Goal: Find contact information: Find contact information

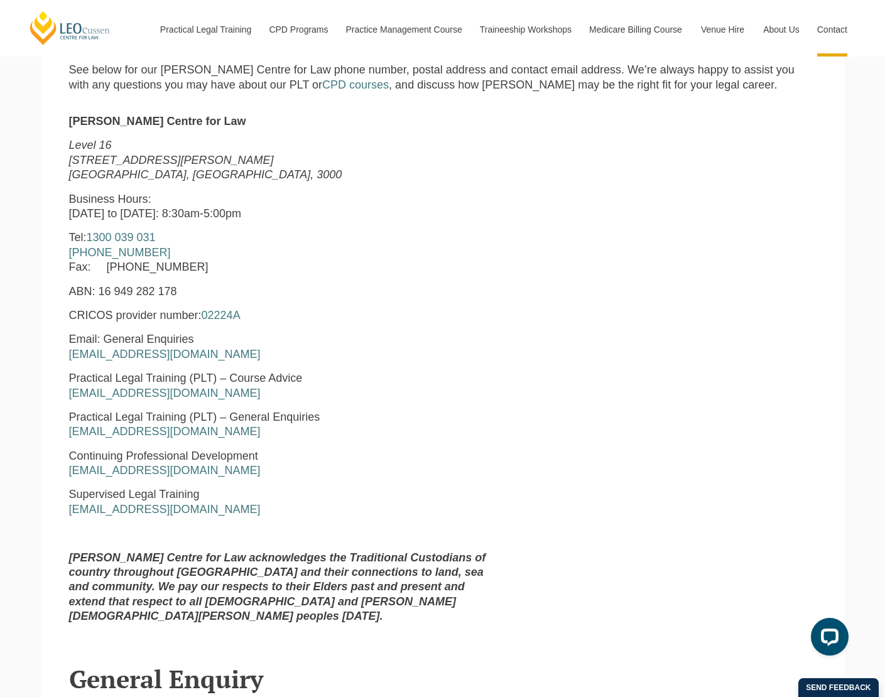
scroll to position [440, 0]
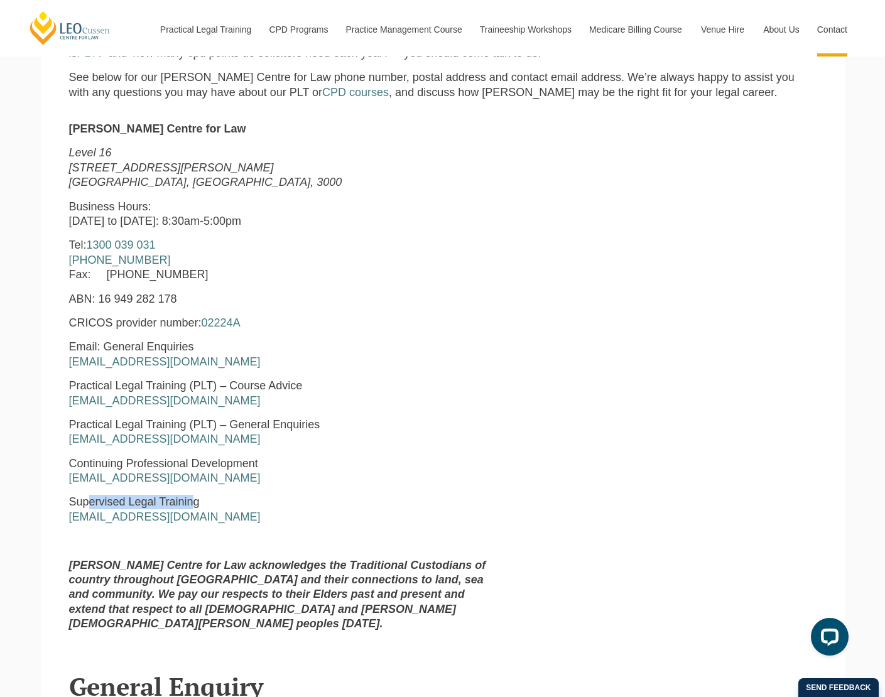
drag, startPoint x: 92, startPoint y: 503, endPoint x: 192, endPoint y: 501, distance: 100.5
click at [192, 501] on p "Supervised Legal Training [EMAIL_ADDRESS][DOMAIN_NAME]" at bounding box center [283, 510] width 428 height 30
drag, startPoint x: 145, startPoint y: 463, endPoint x: 217, endPoint y: 461, distance: 71.6
click at [217, 461] on p "Continuing Professional Development [EMAIL_ADDRESS][DOMAIN_NAME]" at bounding box center [283, 472] width 428 height 30
drag, startPoint x: 117, startPoint y: 423, endPoint x: 322, endPoint y: 436, distance: 205.7
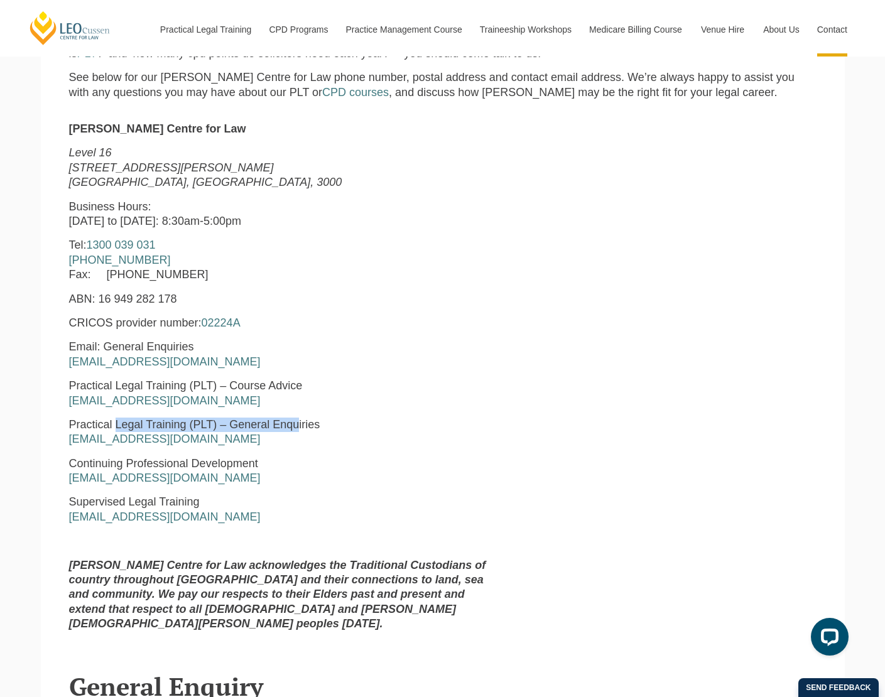
click at [298, 419] on div "[PERSON_NAME] Centre for Law [STREET_ADDRESS][PERSON_NAME] Business Hours: [DAT…" at bounding box center [283, 381] width 447 height 519
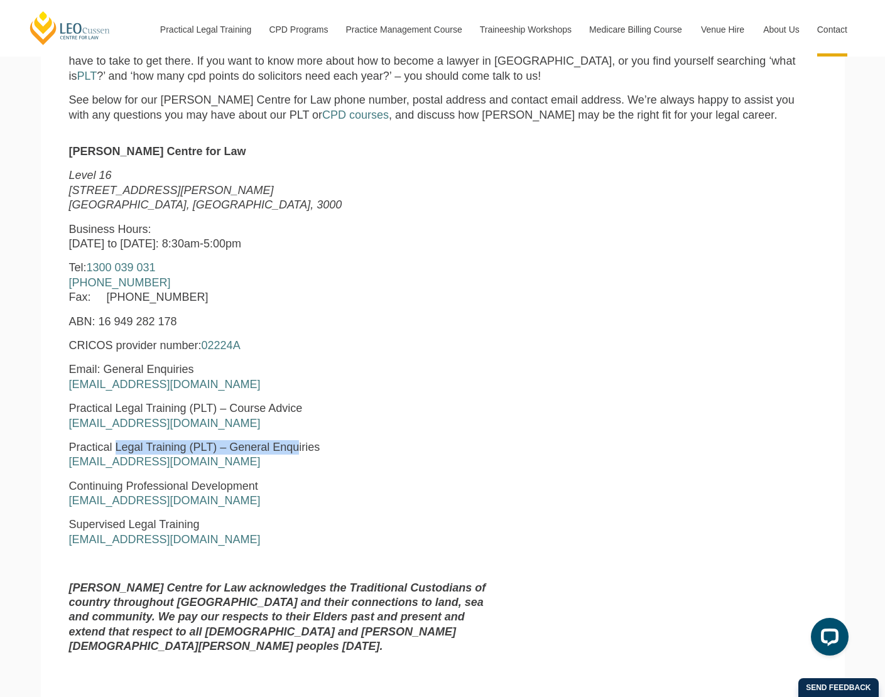
scroll to position [314, 0]
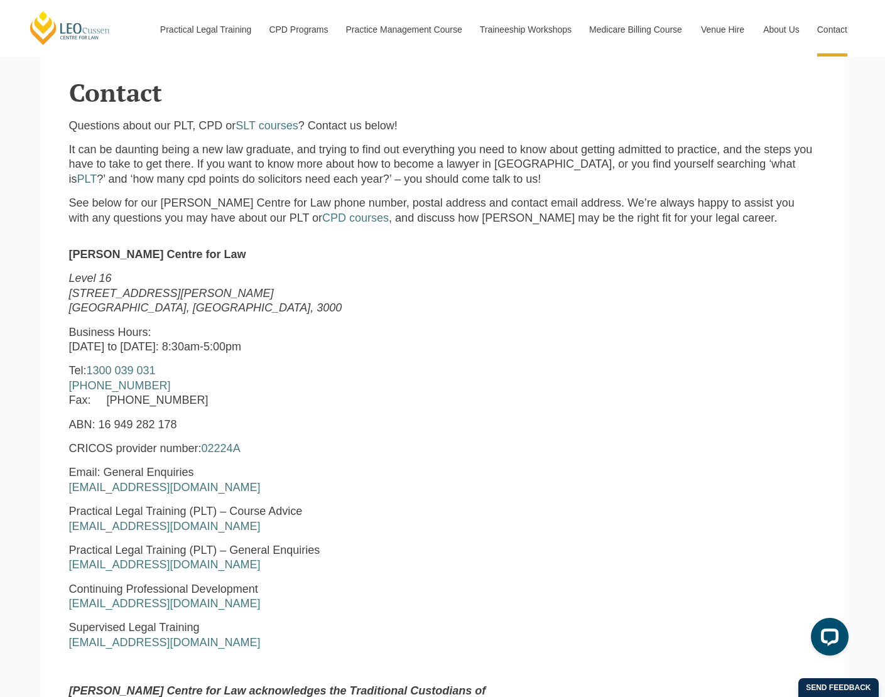
click at [261, 494] on p "Email: General Enquiries [EMAIL_ADDRESS][DOMAIN_NAME]" at bounding box center [283, 480] width 428 height 30
drag, startPoint x: 90, startPoint y: 514, endPoint x: 117, endPoint y: 510, distance: 26.6
click at [117, 510] on p "Practical Legal Training (PLT) – Course Advice [EMAIL_ADDRESS][DOMAIN_NAME]" at bounding box center [283, 519] width 428 height 30
drag, startPoint x: 82, startPoint y: 475, endPoint x: 190, endPoint y: 474, distance: 108.0
click at [183, 474] on p "Email: General Enquiries [EMAIL_ADDRESS][DOMAIN_NAME]" at bounding box center [283, 480] width 428 height 30
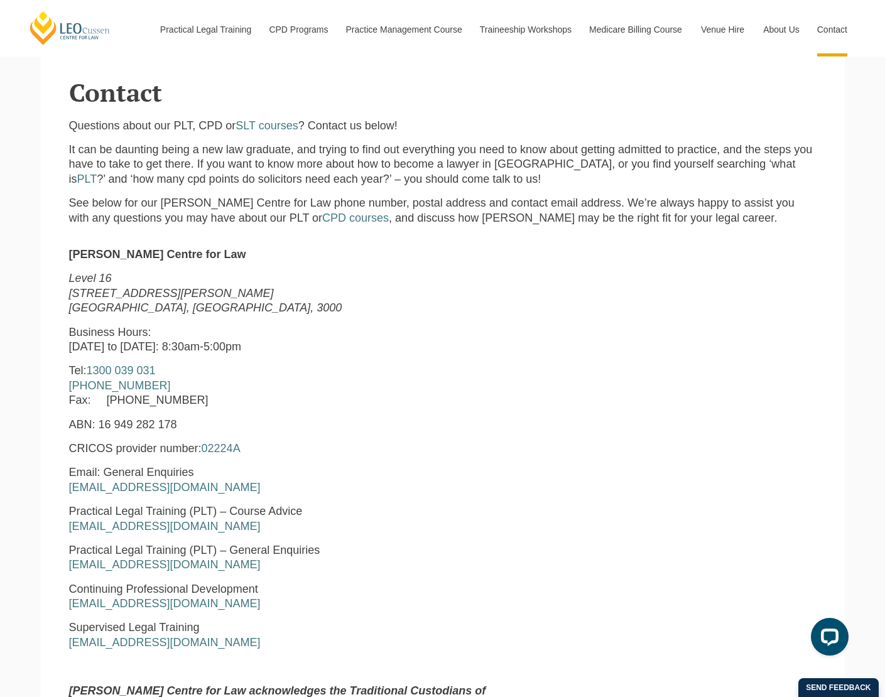
click at [322, 459] on div "[PERSON_NAME] Centre for Law [STREET_ADDRESS][PERSON_NAME] Business Hours: [DAT…" at bounding box center [283, 506] width 447 height 519
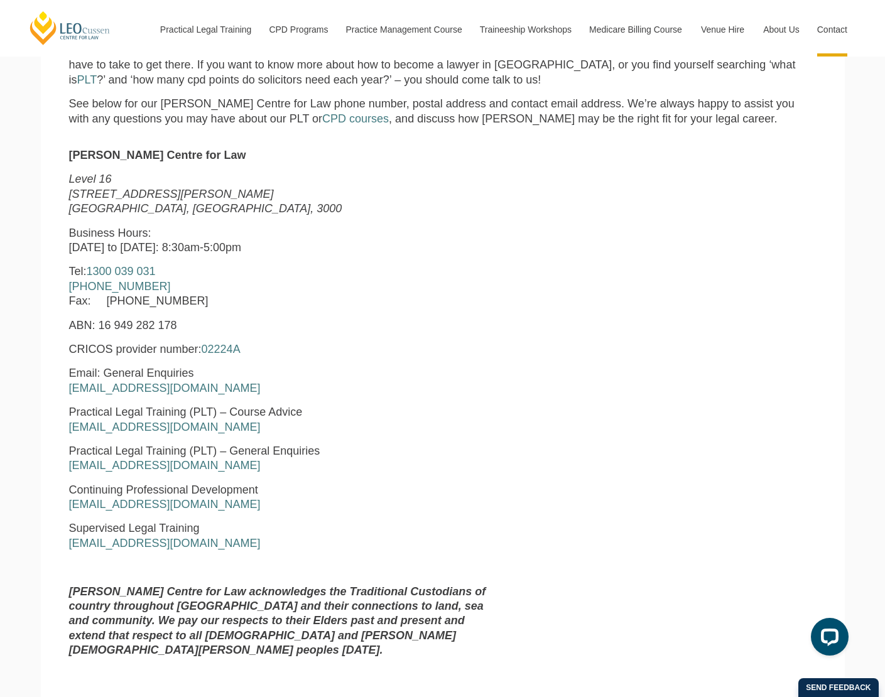
scroll to position [440, 0]
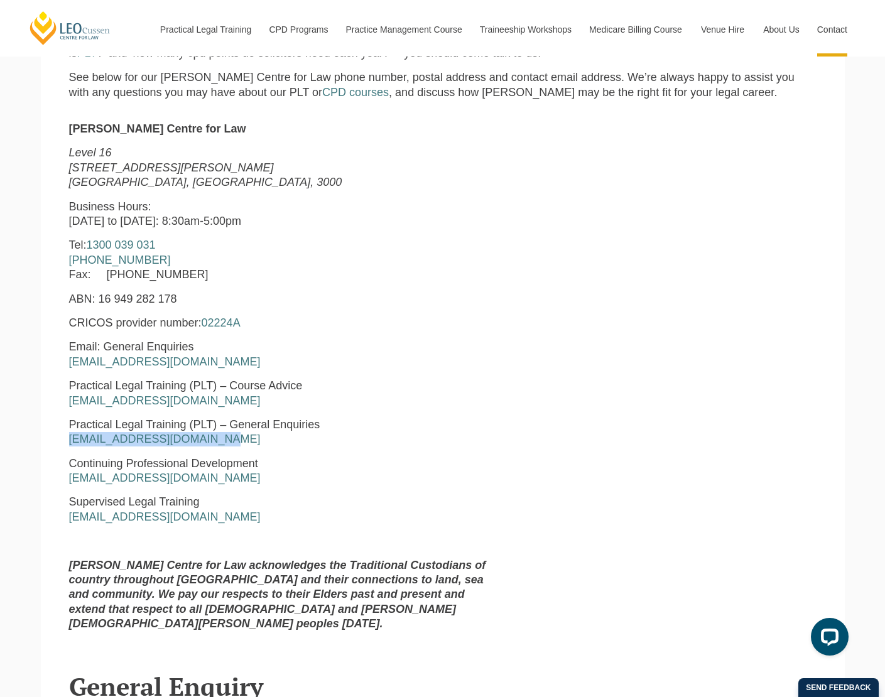
drag, startPoint x: 218, startPoint y: 445, endPoint x: 68, endPoint y: 447, distance: 150.1
click at [68, 447] on div "[PERSON_NAME] Centre for Law [STREET_ADDRESS][PERSON_NAME] Business Hours: [DAT…" at bounding box center [283, 381] width 447 height 519
copy link "[EMAIL_ADDRESS][DOMAIN_NAME]"
click at [502, 362] on div "[PERSON_NAME] Centre for Law [STREET_ADDRESS][PERSON_NAME] Business Hours: [DAT…" at bounding box center [283, 381] width 447 height 519
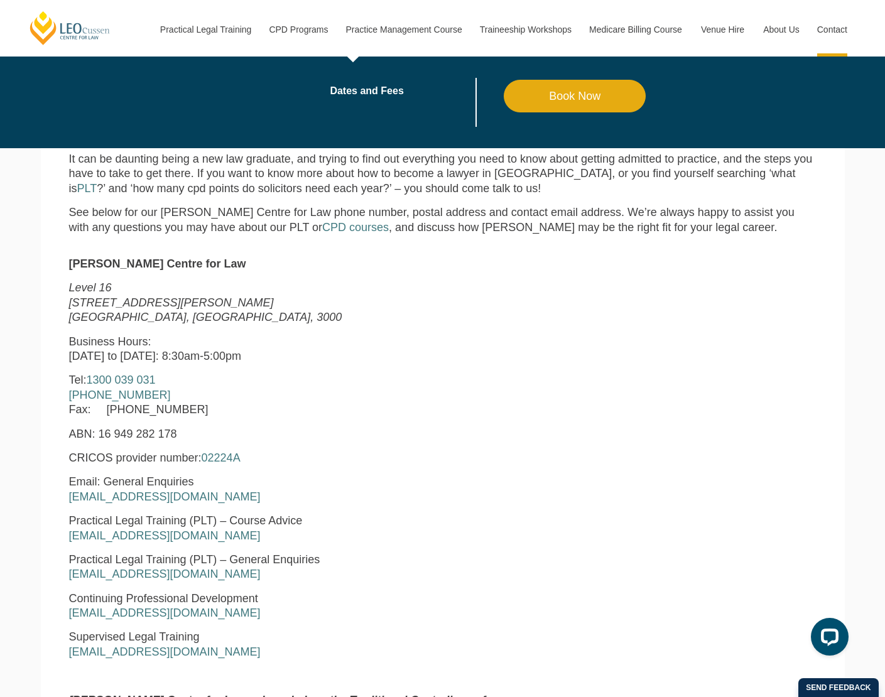
scroll to position [331, 0]
